Goal: Task Accomplishment & Management: Manage account settings

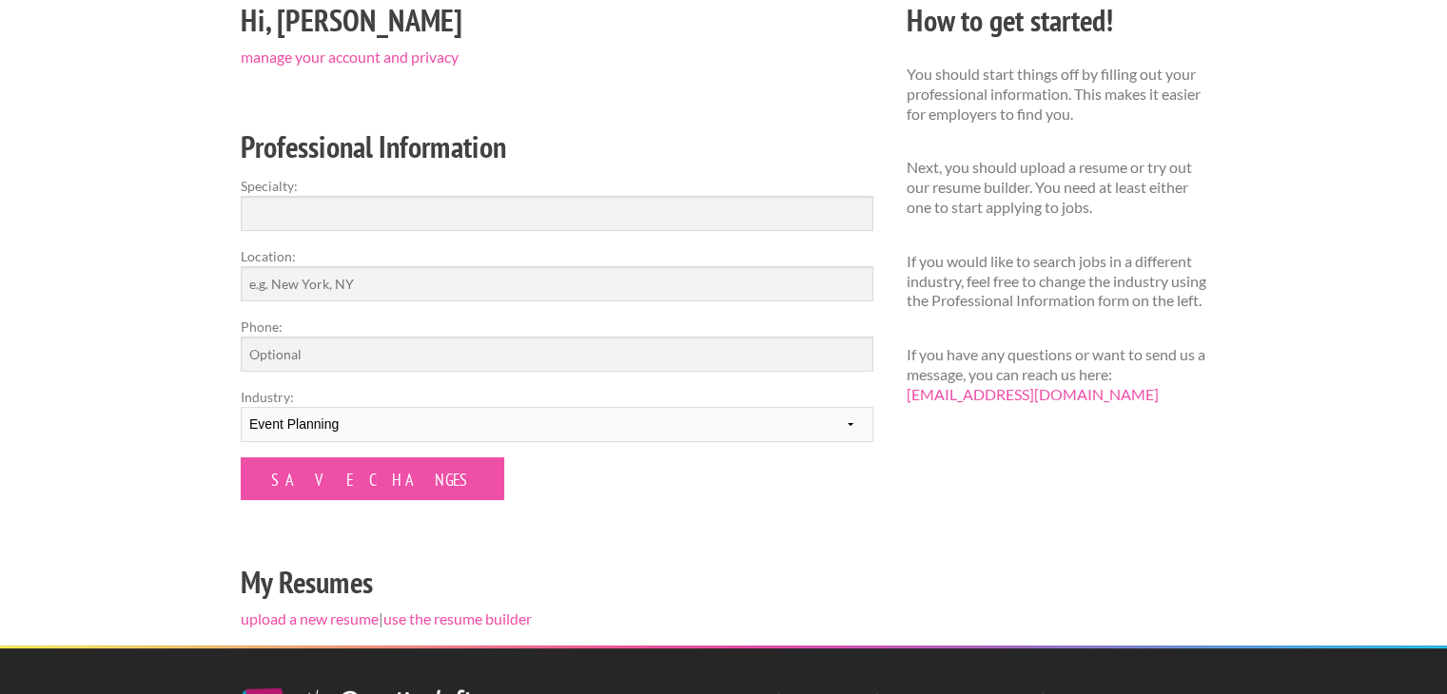
scroll to position [190, 0]
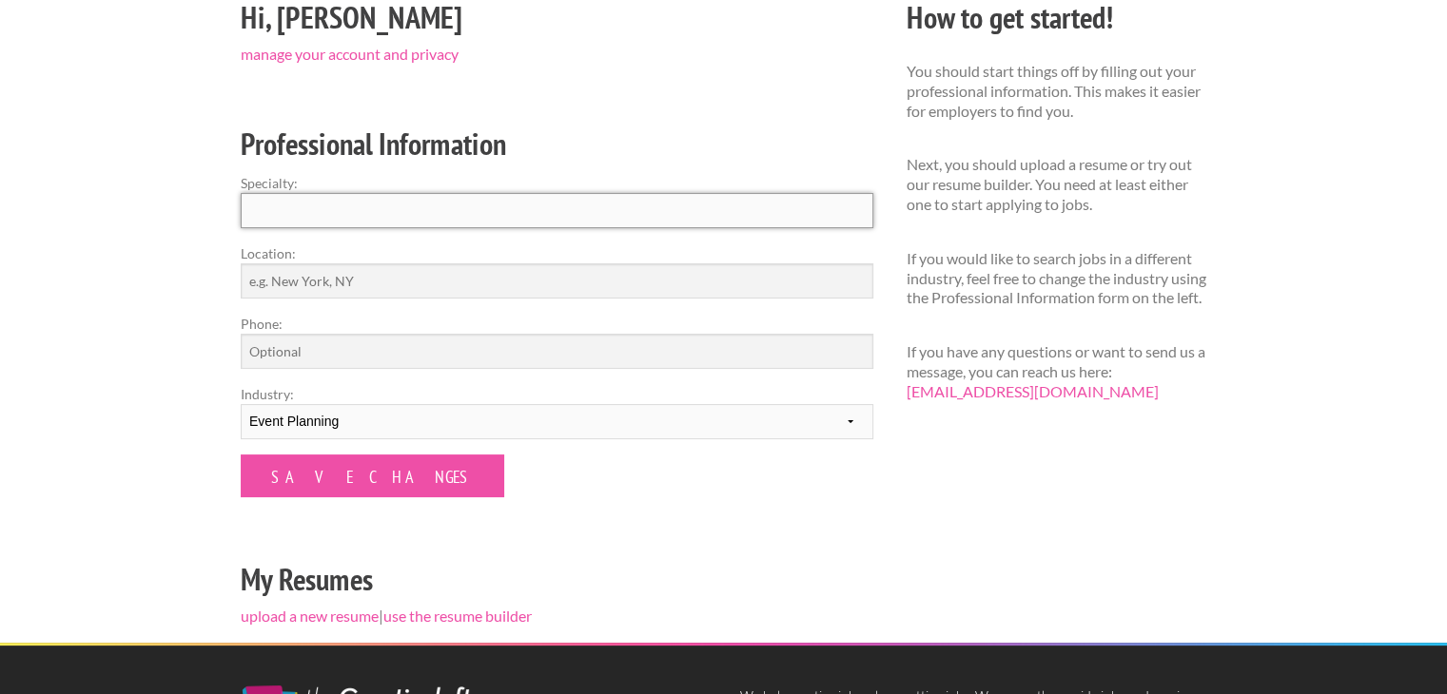
click at [421, 214] on input "Specialty:" at bounding box center [557, 210] width 632 height 35
click at [363, 280] on input "Location:" at bounding box center [557, 280] width 632 height 35
type input "Sperry, [US_STATE]"
click at [241, 455] on input "Save Changes" at bounding box center [372, 476] width 263 height 43
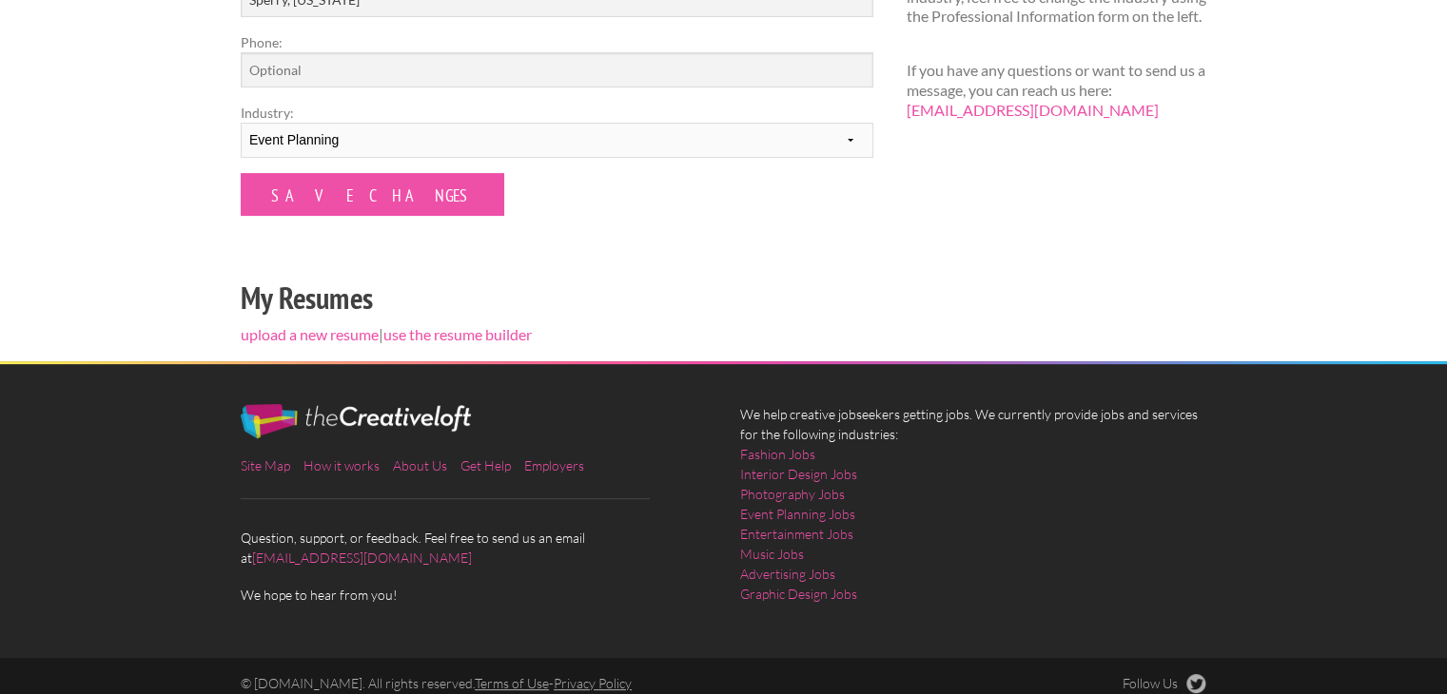
scroll to position [476, 0]
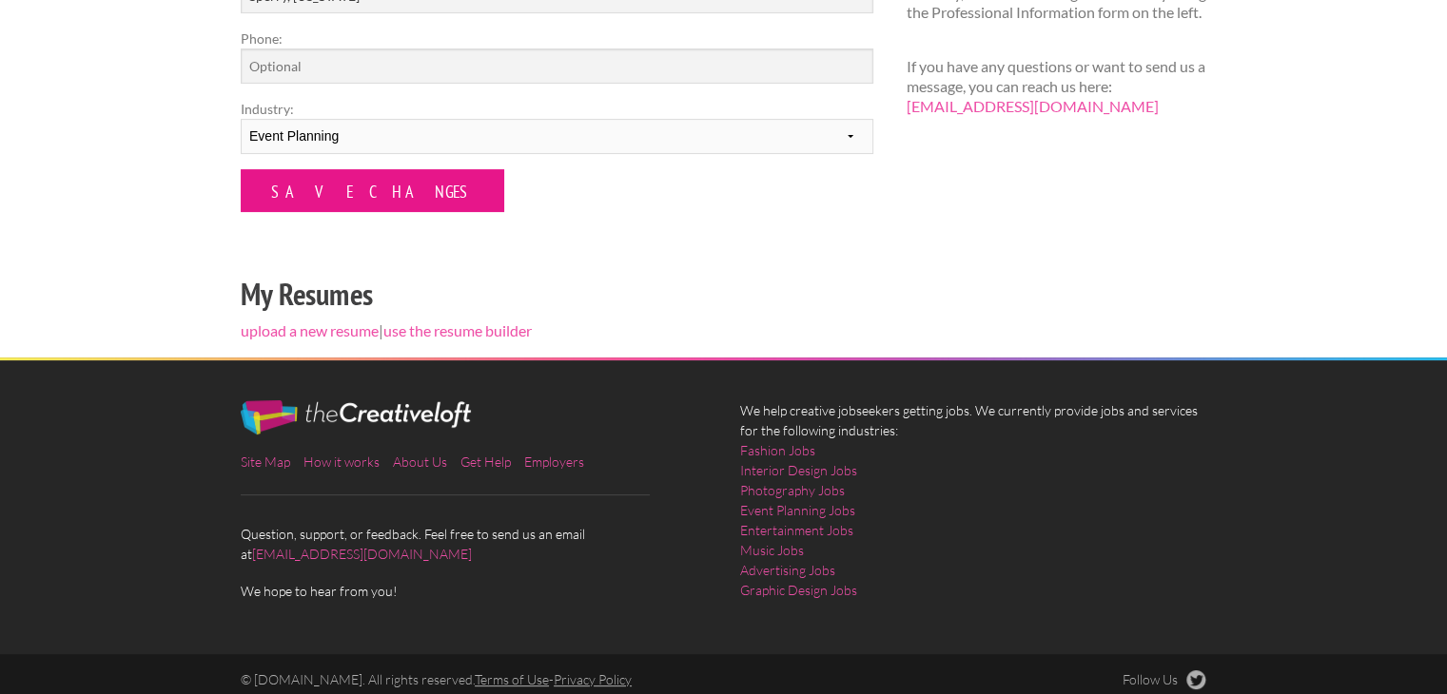
click at [313, 199] on input "Save Changes" at bounding box center [372, 190] width 263 height 43
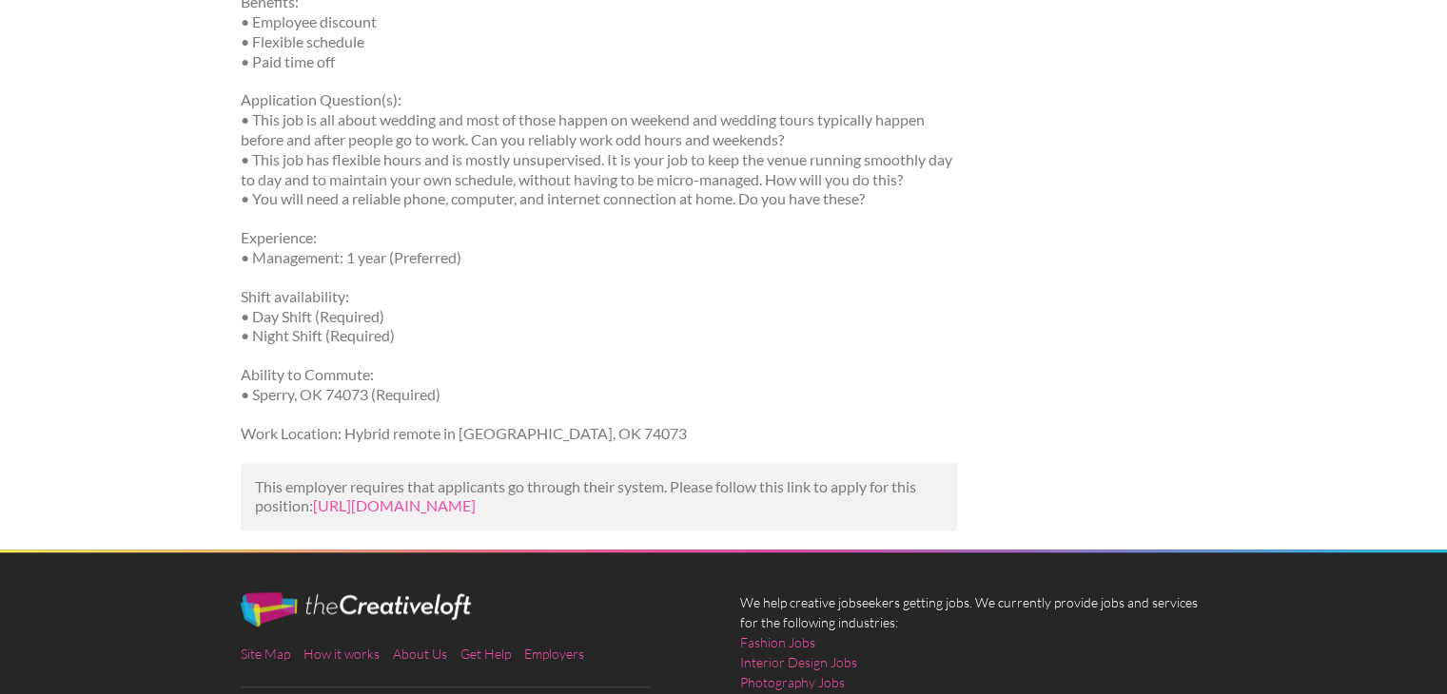
scroll to position [1617, 0]
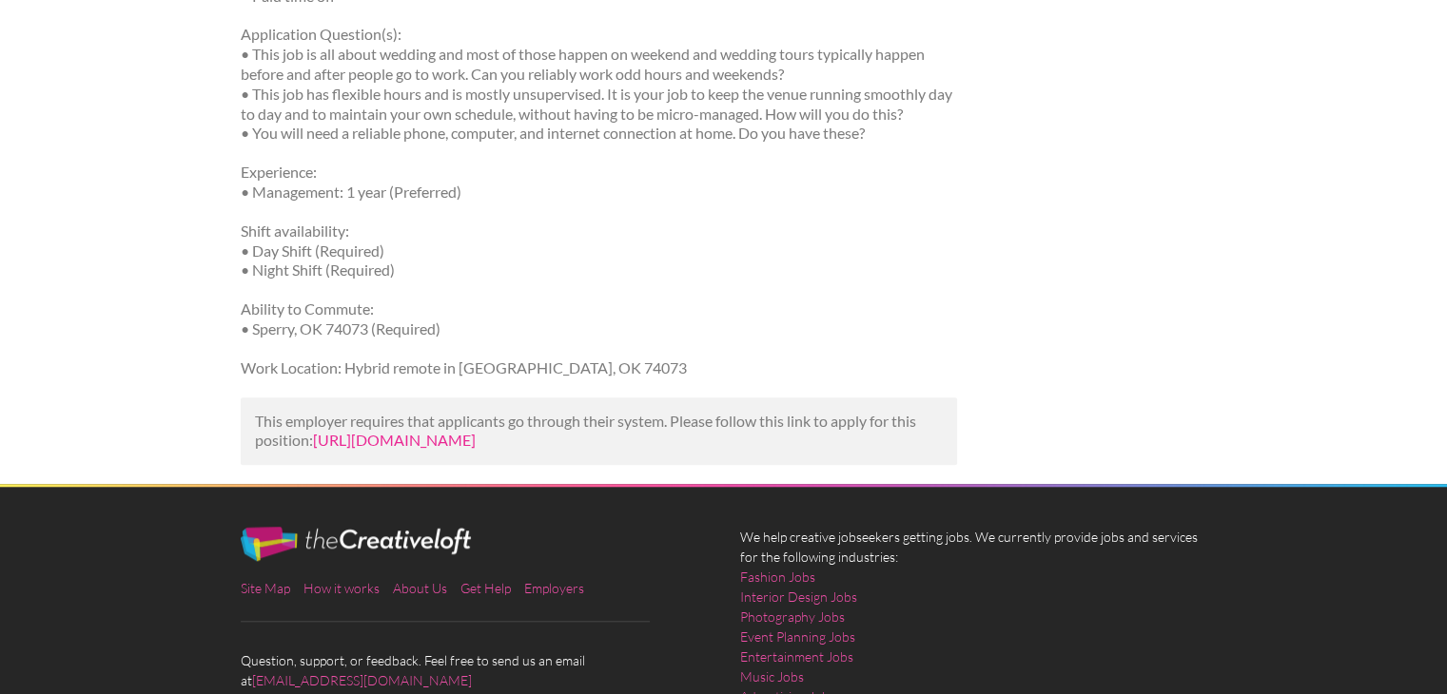
click at [476, 442] on link "https://www.indeed.com/viewjob?jk=66c3fadbdfa71a4b&utm_campaign=google_jobs_app…" at bounding box center [394, 440] width 163 height 18
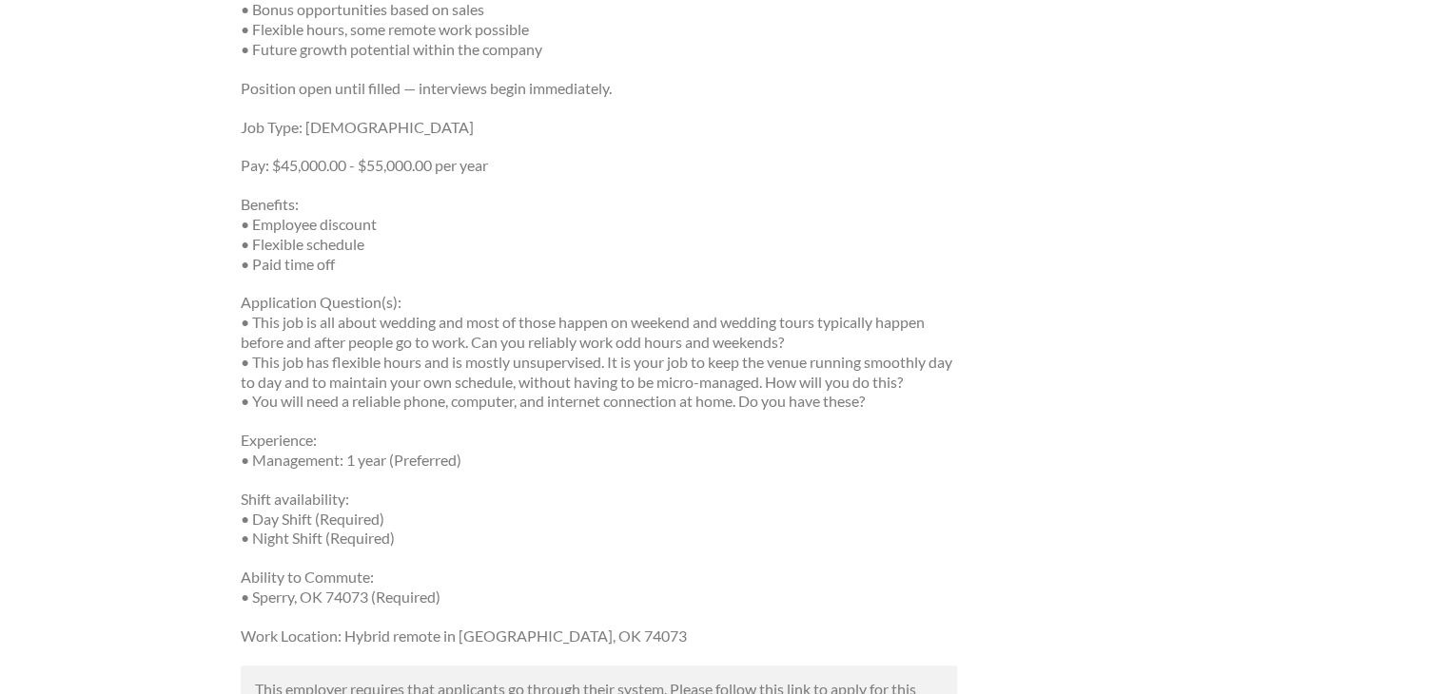
scroll to position [1522, 0]
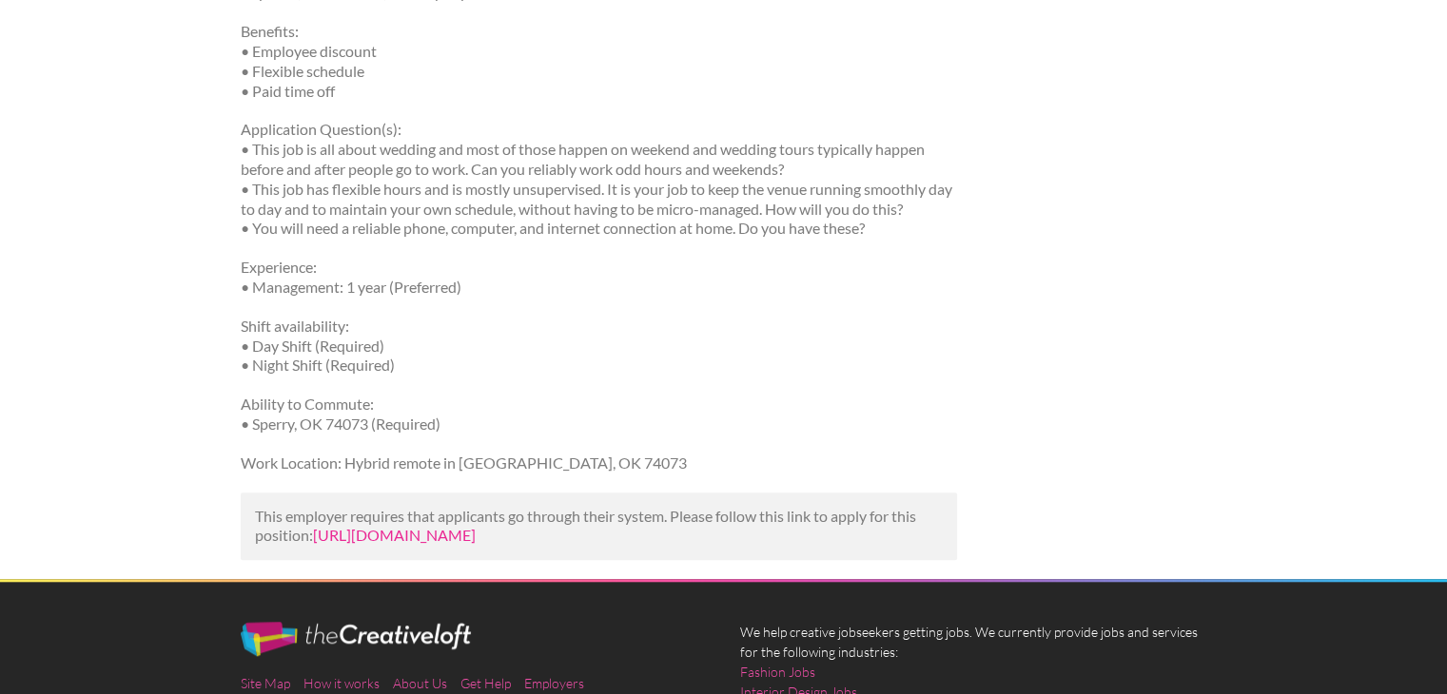
click at [476, 544] on link "[URL][DOMAIN_NAME]" at bounding box center [394, 535] width 163 height 18
